Goal: Find contact information: Find contact information

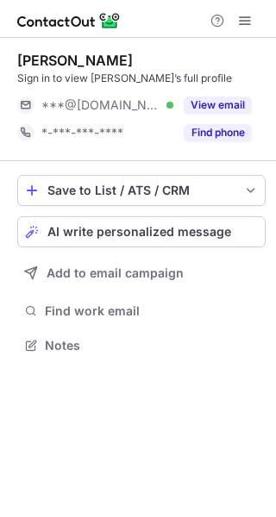
scroll to position [333, 276]
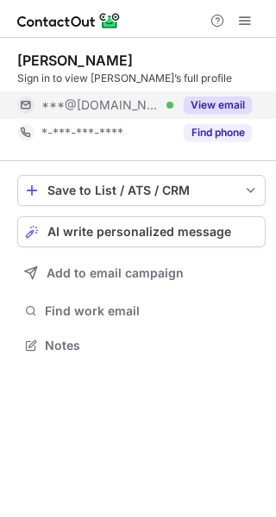
click at [226, 103] on button "View email" at bounding box center [217, 104] width 68 height 17
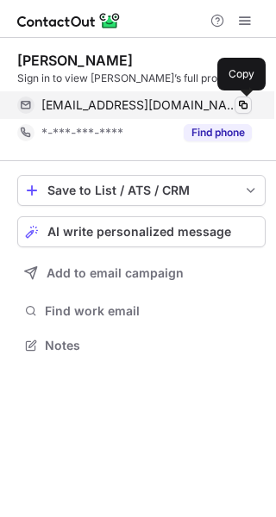
click at [240, 100] on span at bounding box center [243, 105] width 14 height 14
